Goal: Find specific page/section: Find specific page/section

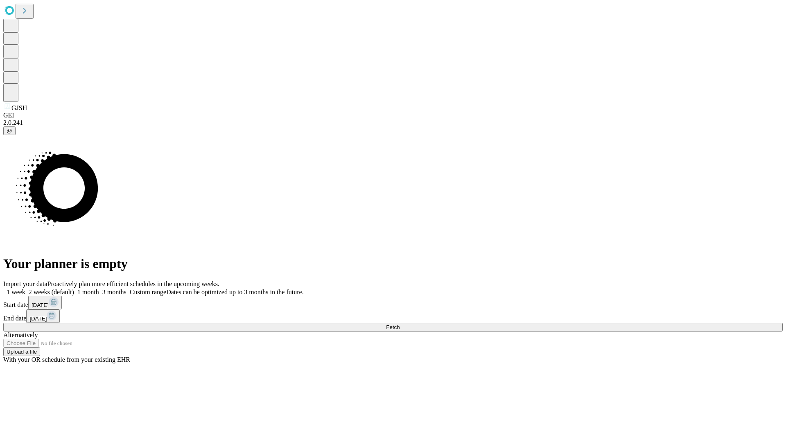
click at [400, 324] on span "Fetch" at bounding box center [393, 327] width 14 height 6
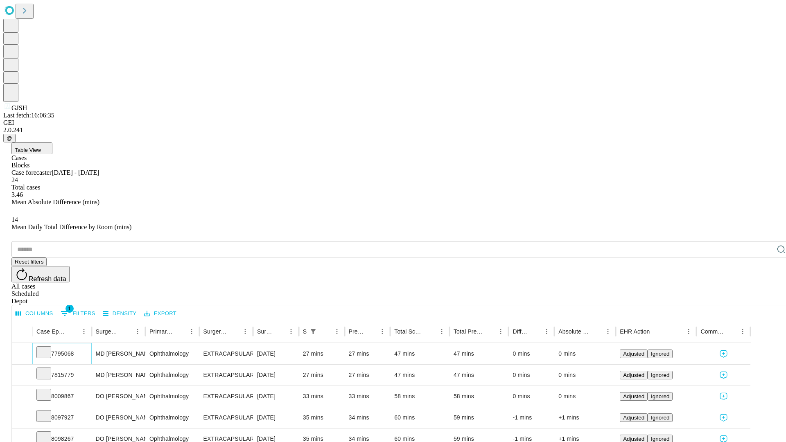
click at [48, 348] on icon at bounding box center [44, 352] width 8 height 8
